Goal: Task Accomplishment & Management: Manage account settings

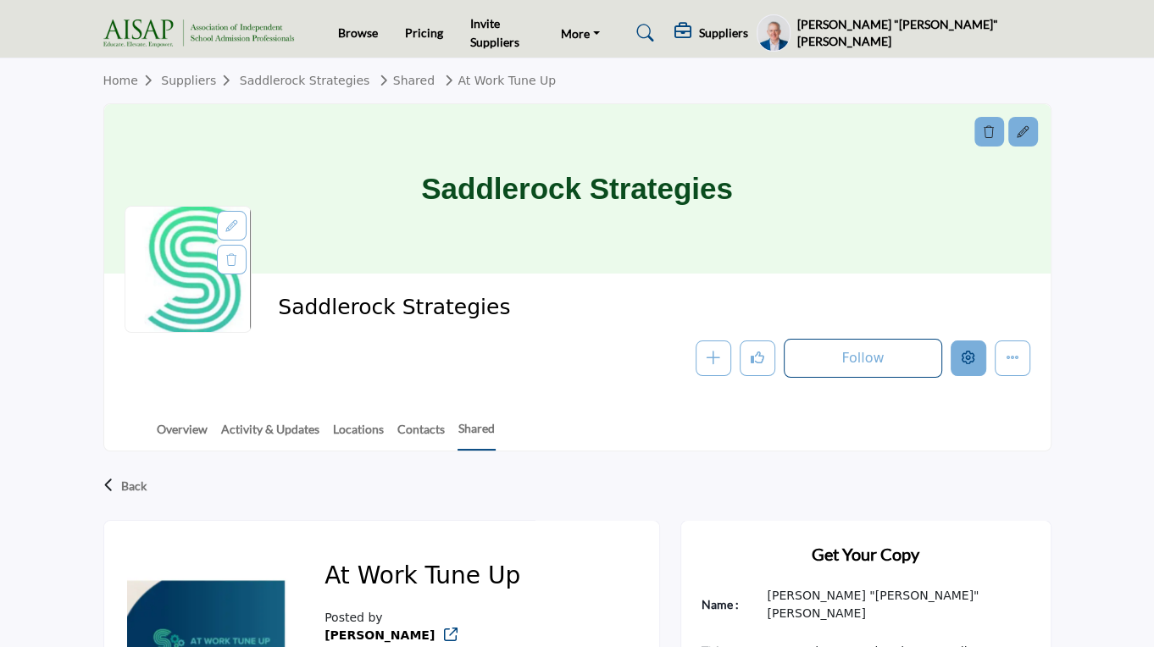
click at [974, 353] on icon "Edit company" at bounding box center [969, 358] width 14 height 14
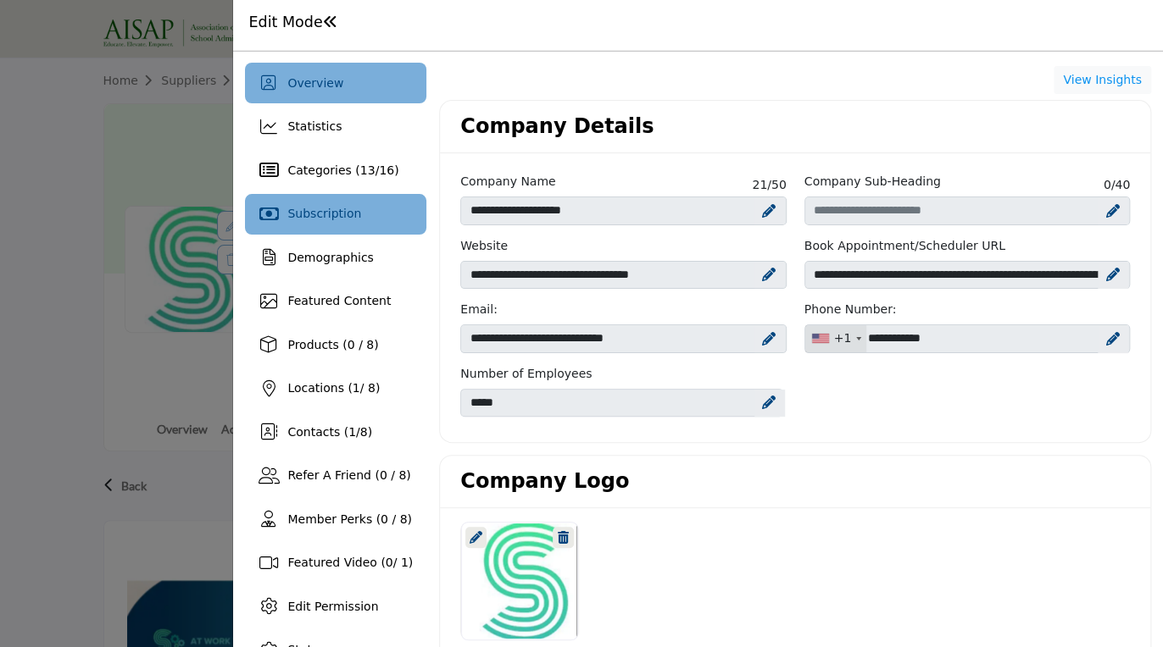
click at [363, 207] on div "Subscription" at bounding box center [335, 214] width 181 height 41
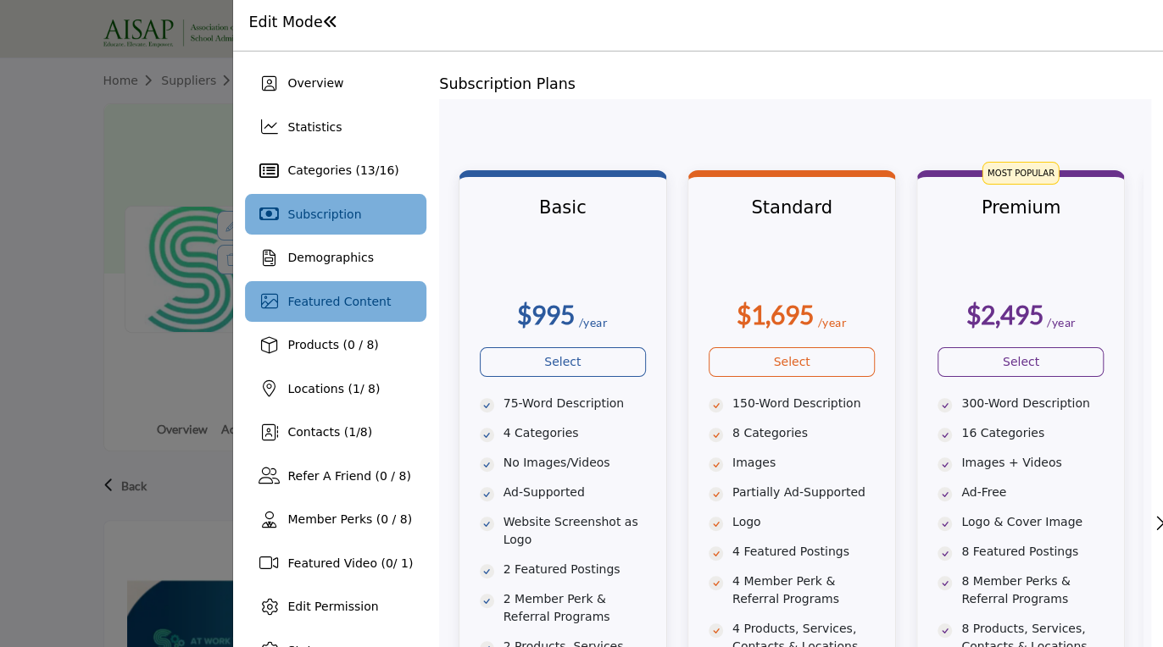
click at [336, 303] on span "Featured Content" at bounding box center [338, 302] width 103 height 14
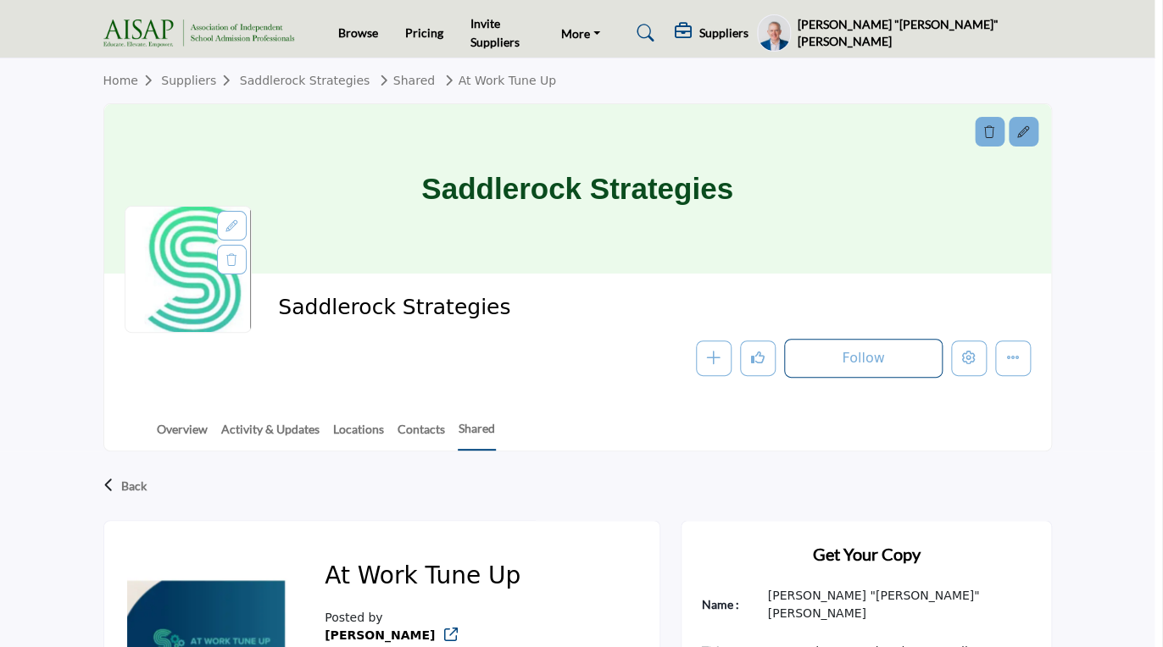
click at [54, 243] on div at bounding box center [581, 323] width 1163 height 647
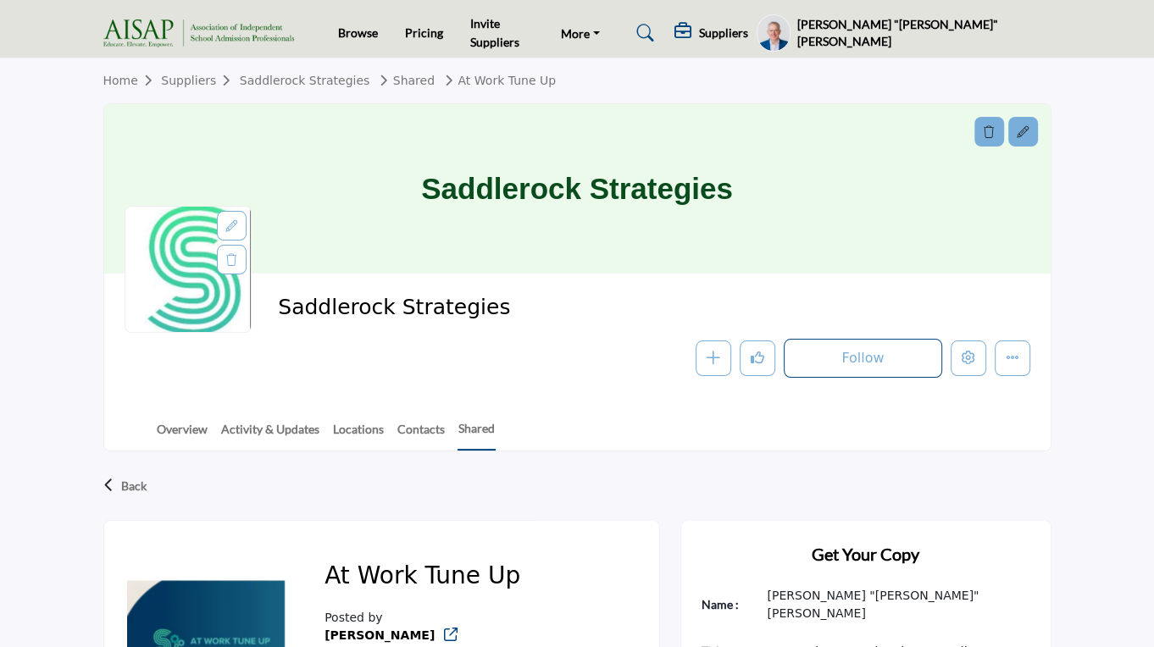
click at [1003, 36] on h5 "[PERSON_NAME] "[PERSON_NAME]" [PERSON_NAME]" at bounding box center [924, 32] width 254 height 33
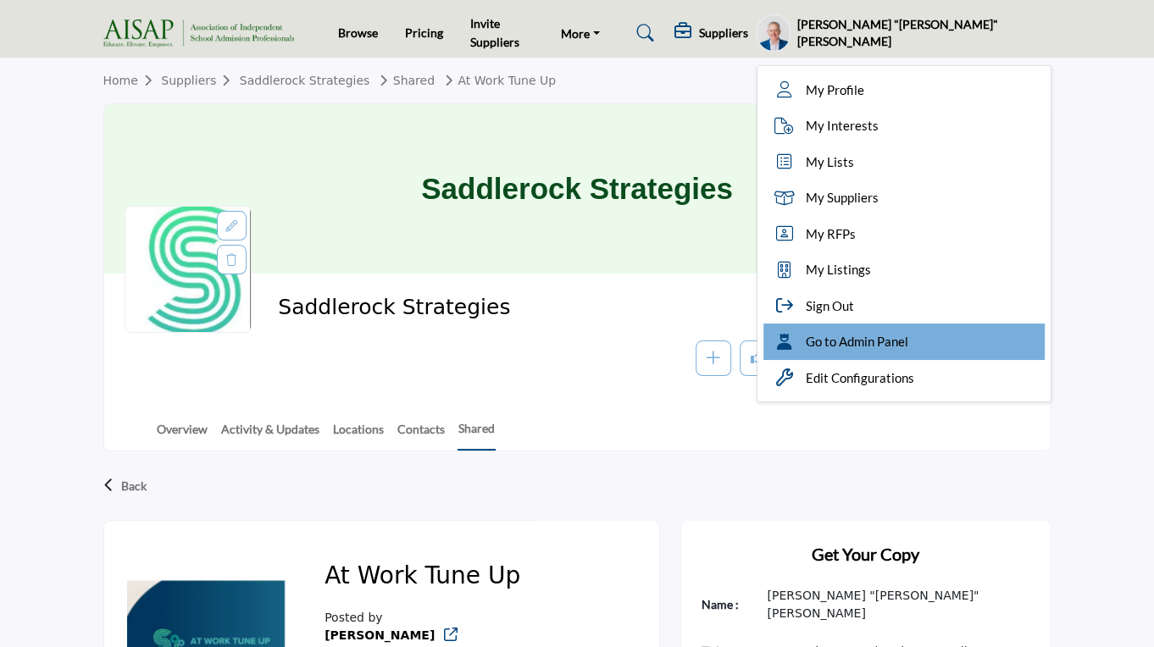
click at [908, 348] on span "Go to Admin Panel" at bounding box center [857, 341] width 103 height 19
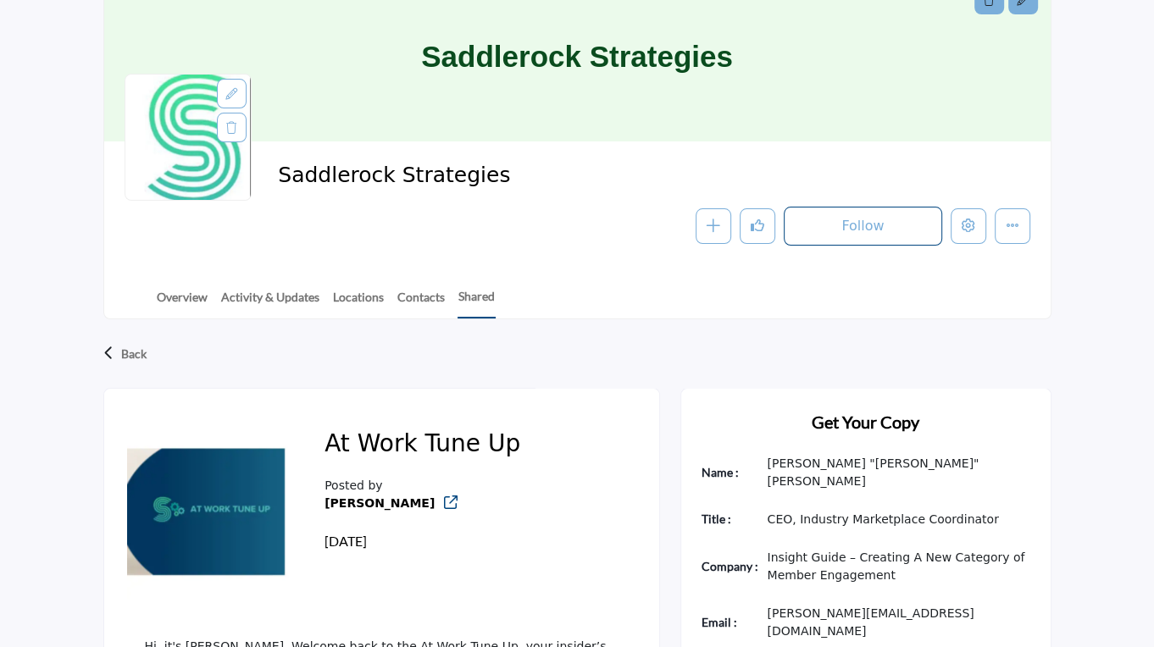
scroll to position [136, 0]
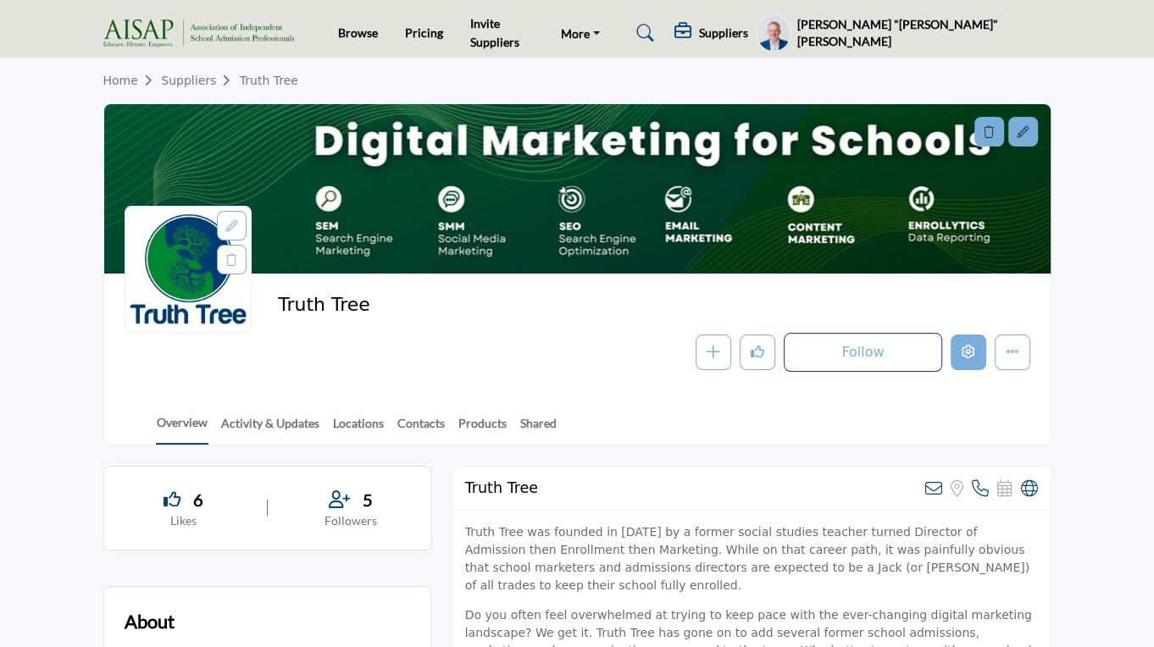
click at [968, 354] on icon "Edit company" at bounding box center [969, 352] width 14 height 14
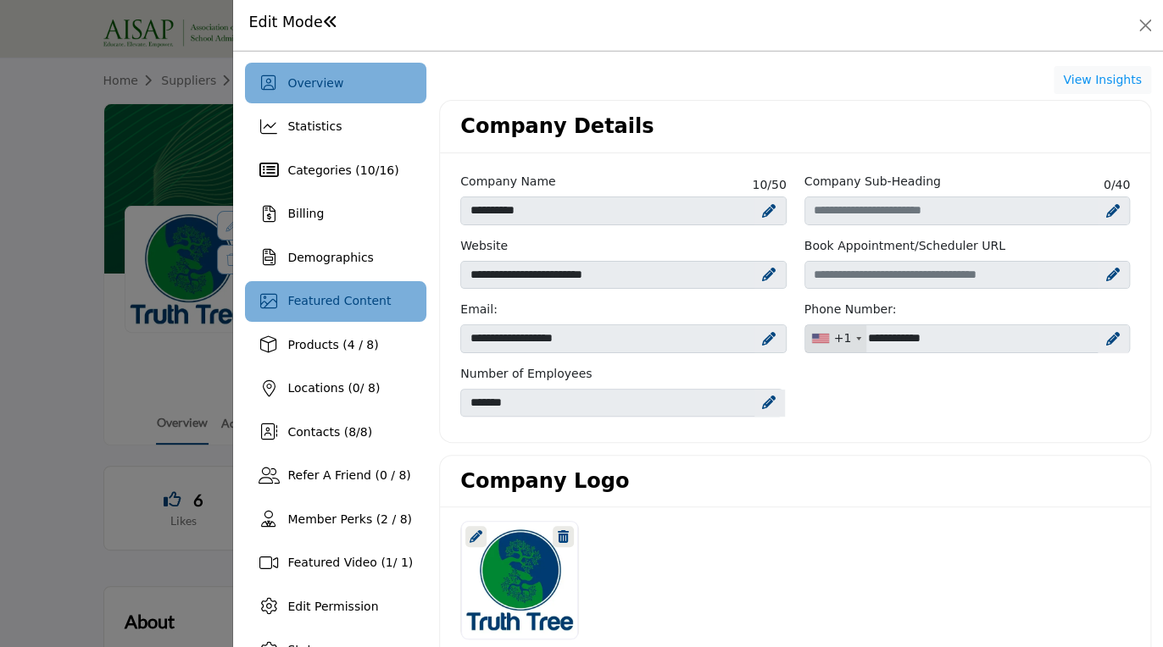
click at [342, 295] on span "Featured Content" at bounding box center [338, 301] width 103 height 14
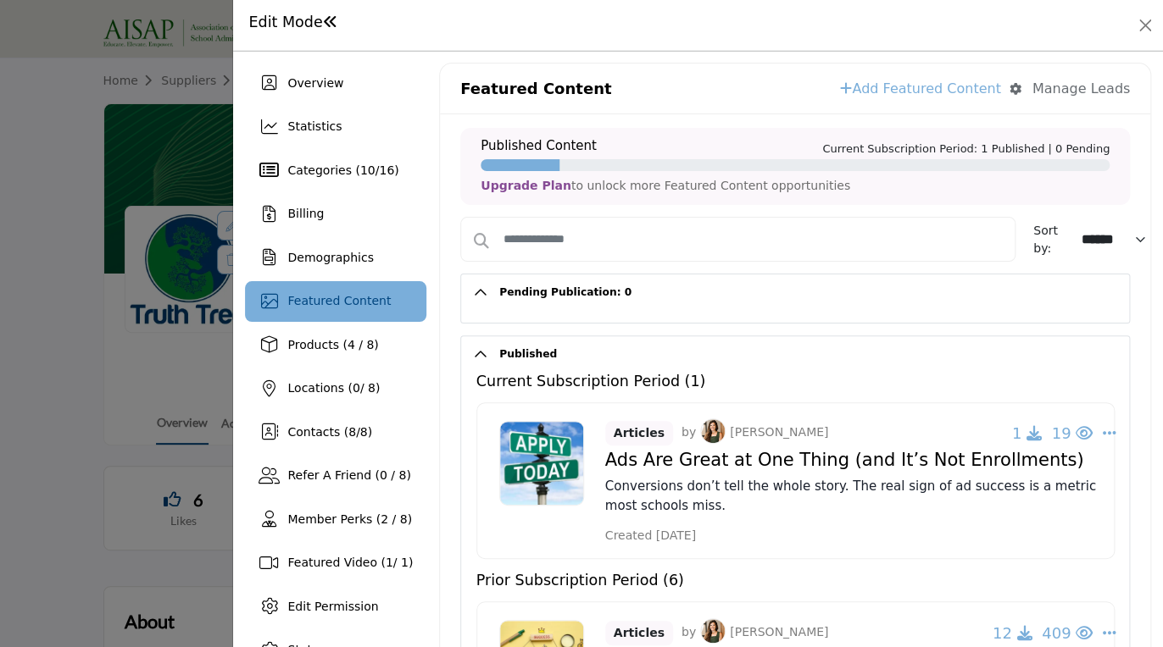
click at [75, 310] on div at bounding box center [581, 323] width 1163 height 647
